Goal: Task Accomplishment & Management: Use online tool/utility

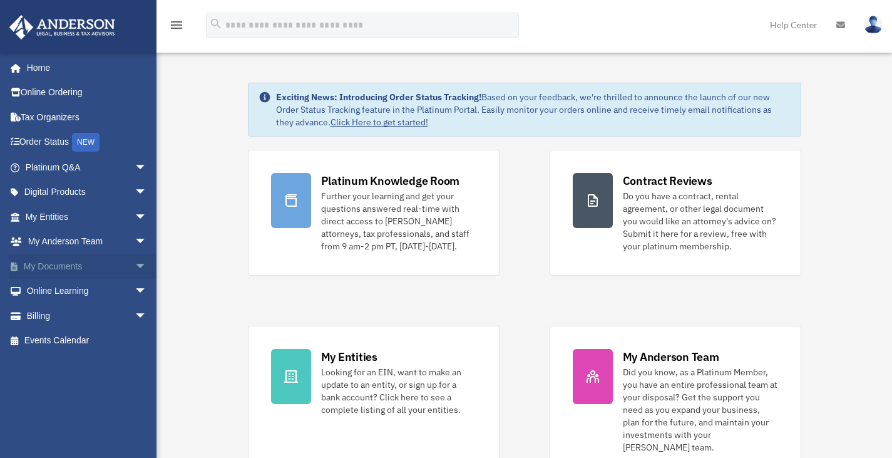
click at [135, 269] on span "arrow_drop_down" at bounding box center [147, 267] width 25 height 26
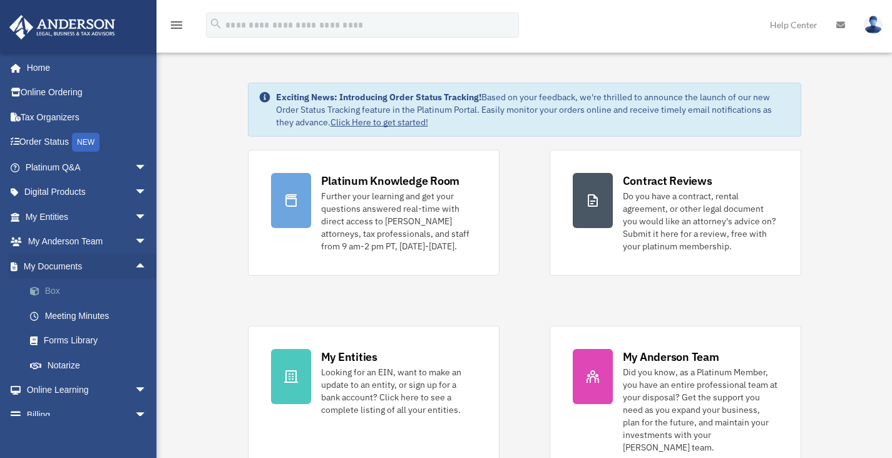
click at [84, 291] on link "Box" at bounding box center [92, 291] width 148 height 25
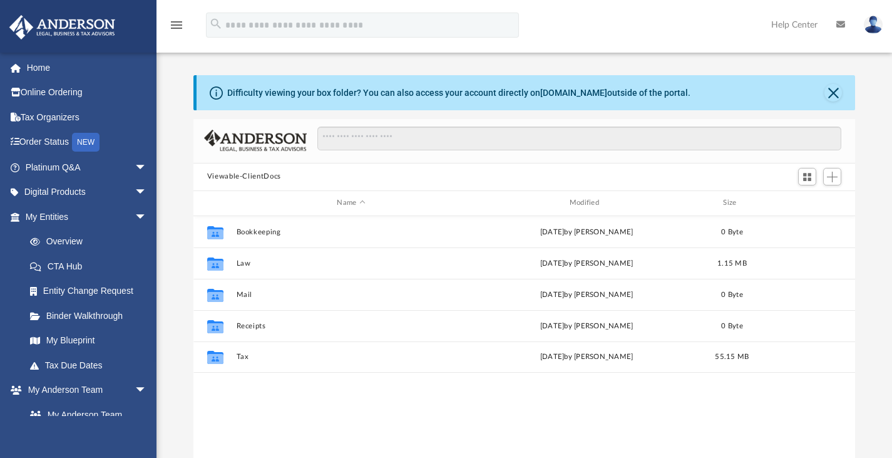
scroll to position [275, 652]
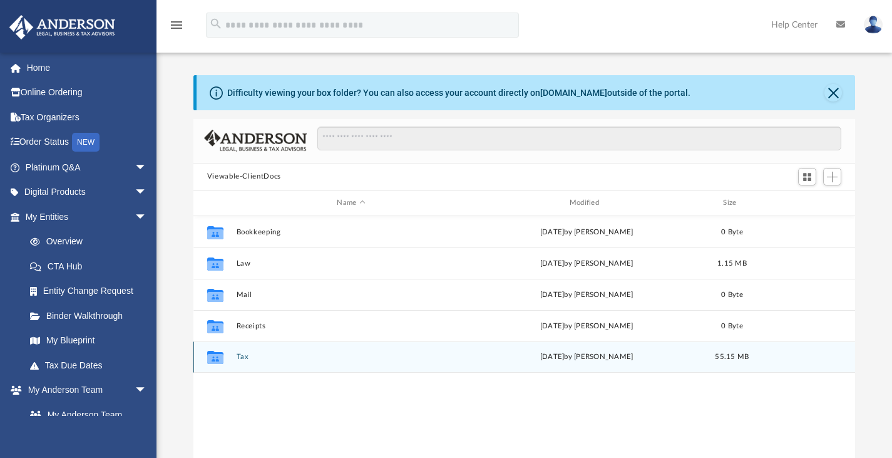
click at [242, 356] on button "Tax" at bounding box center [351, 356] width 230 height 8
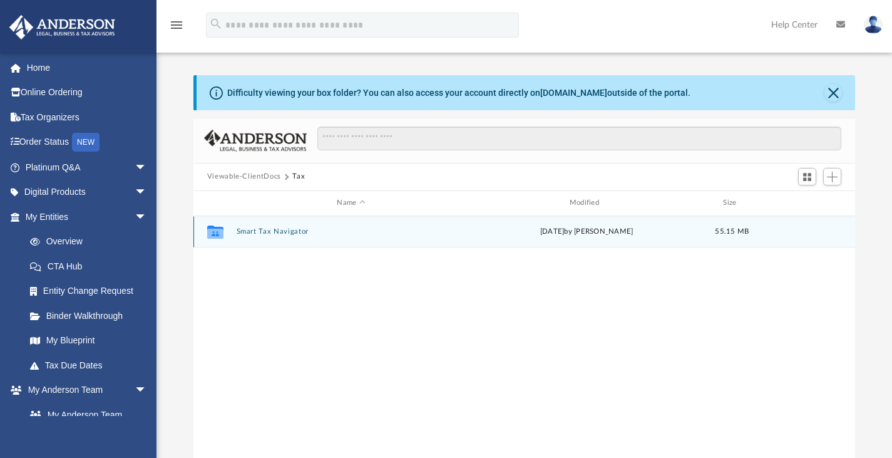
click at [274, 230] on button "Smart Tax Navigator" at bounding box center [351, 231] width 230 height 8
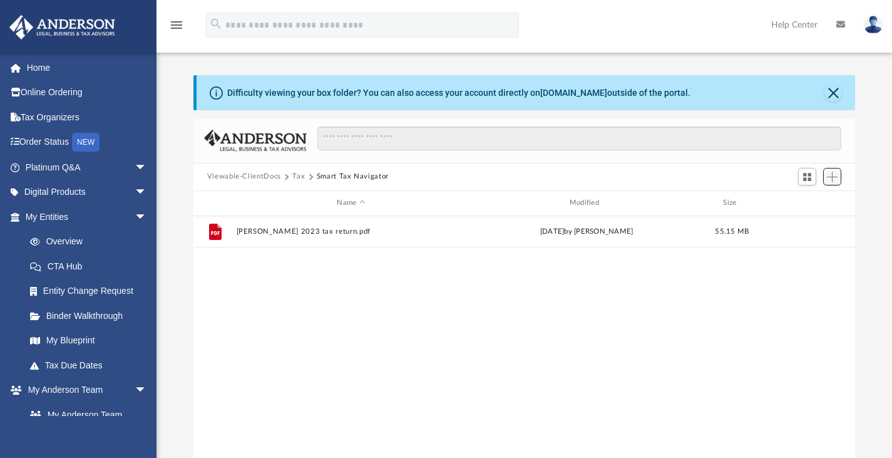
click at [838, 176] on span "Add" at bounding box center [832, 177] width 11 height 11
click at [803, 202] on li "Upload" at bounding box center [815, 201] width 40 height 13
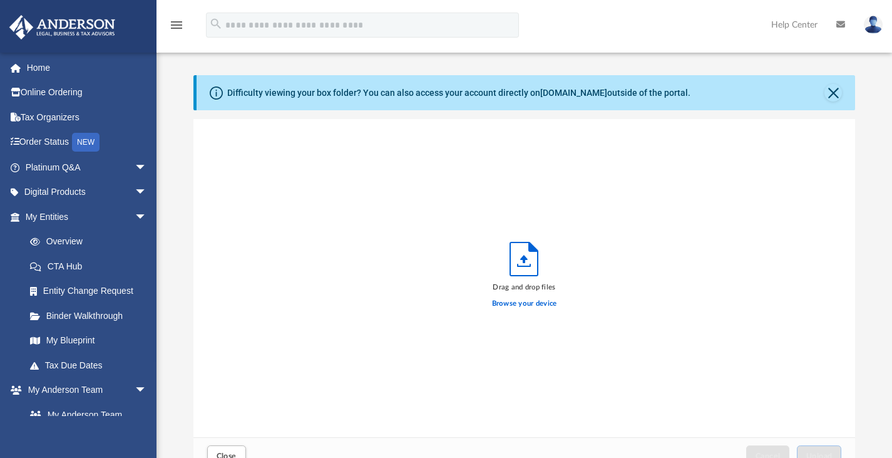
scroll to position [308, 652]
click at [520, 303] on label "Browse your device" at bounding box center [524, 303] width 65 height 11
click at [0, 0] on input "Browse your device" at bounding box center [0, 0] width 0 height 0
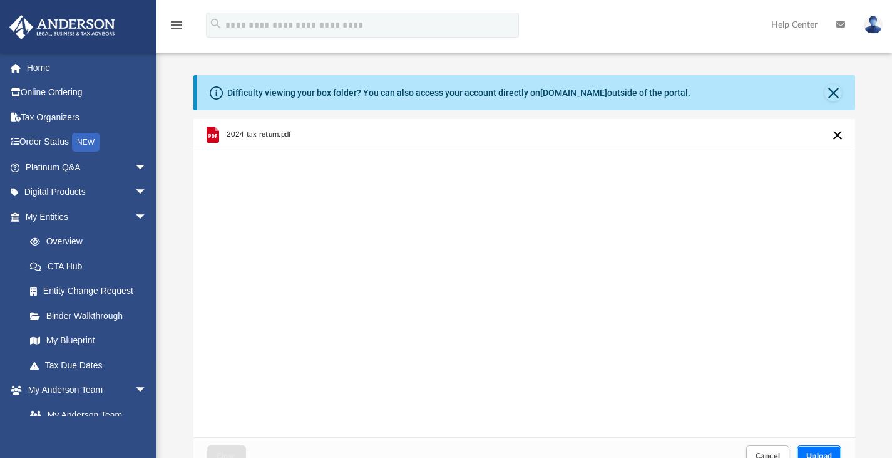
click at [813, 455] on span "Upload" at bounding box center [819, 456] width 26 height 8
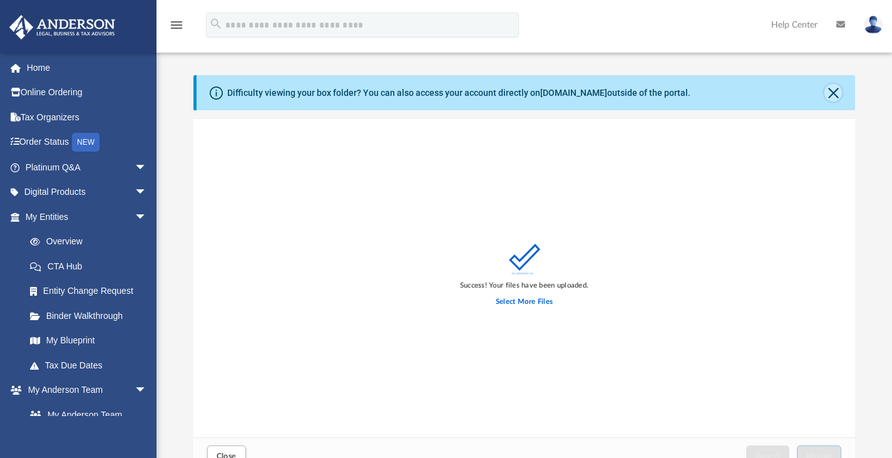
click at [839, 92] on button "Close" at bounding box center [834, 93] width 18 height 18
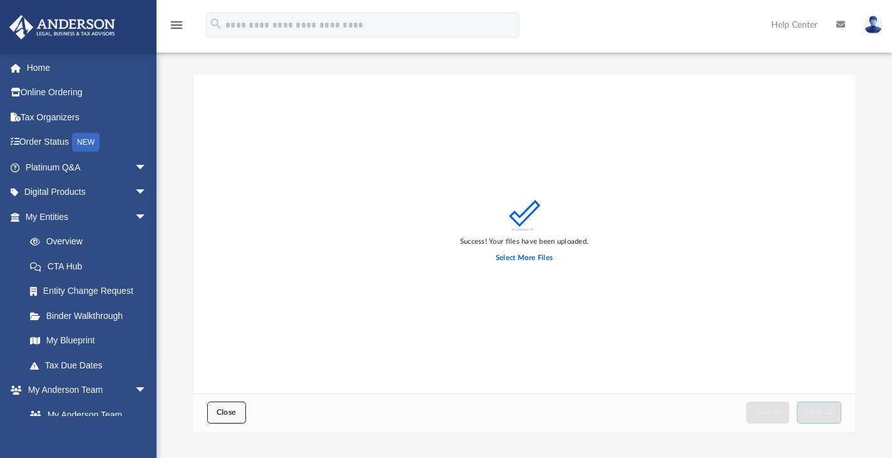
click at [229, 409] on span "Close" at bounding box center [227, 412] width 20 height 8
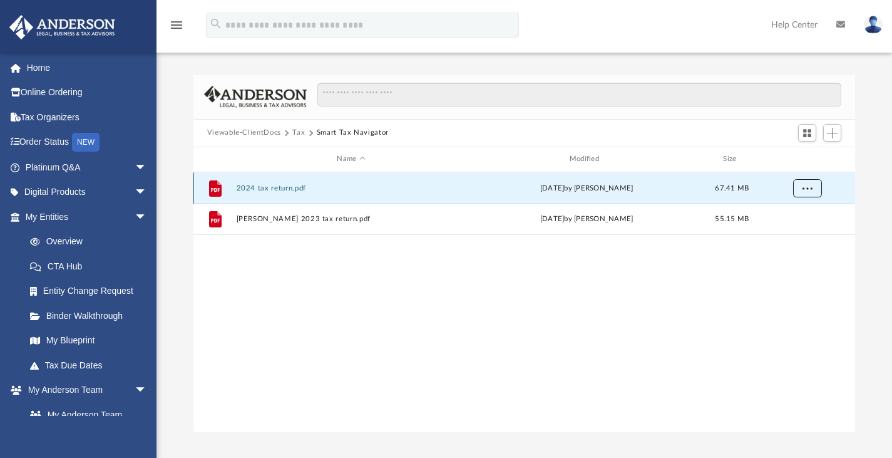
click at [800, 187] on button "More options" at bounding box center [807, 187] width 29 height 19
click at [662, 294] on div "File 2024 tax return.pdf [DATE] by [PERSON_NAME] 67.41 MB File [PERSON_NAME] 20…" at bounding box center [524, 302] width 662 height 260
click at [490, 329] on div "File 2024 tax return.pdf [DATE] by [PERSON_NAME] 67.41 MB File [PERSON_NAME] 20…" at bounding box center [524, 302] width 662 height 260
